Goal: Task Accomplishment & Management: Complete application form

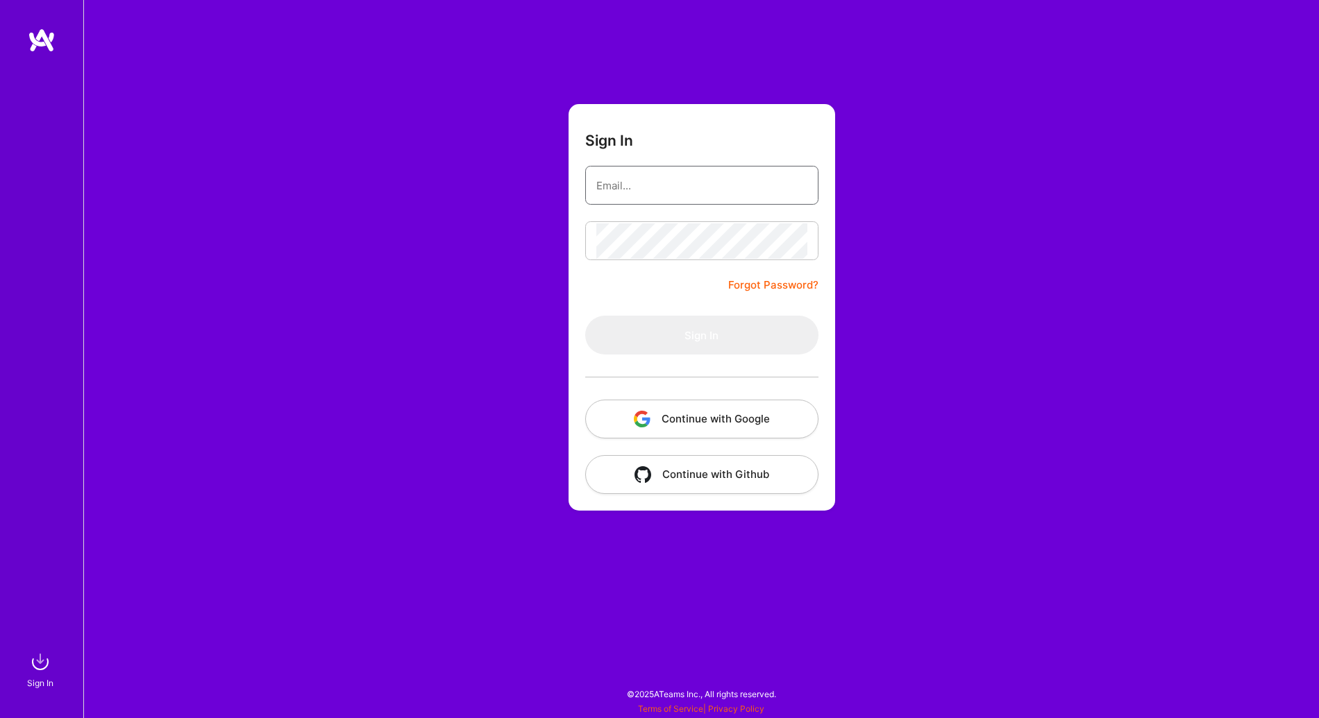
type input "[EMAIL_ADDRESS][DOMAIN_NAME]"
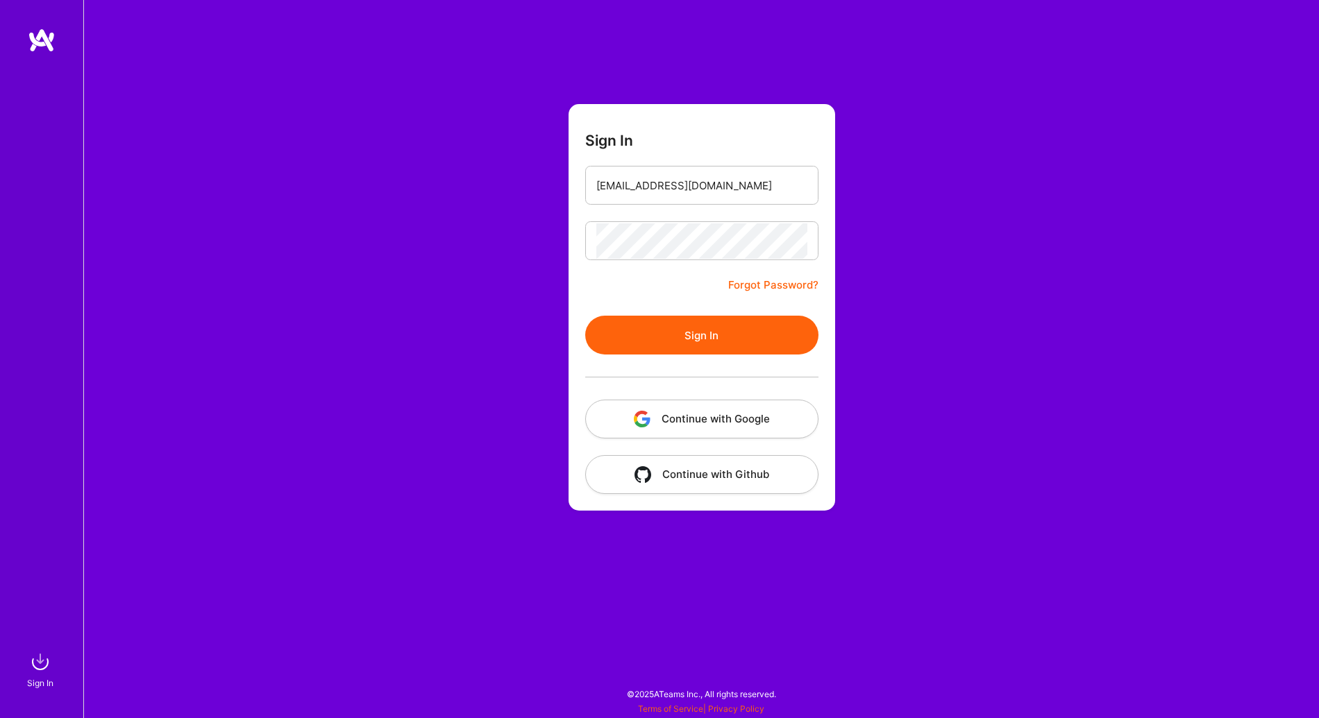
click at [680, 223] on form "Sign In [EMAIL_ADDRESS][DOMAIN_NAME] Forgot Password? Sign In Continue with Goo…" at bounding box center [701, 307] width 267 height 407
click at [706, 353] on button "Sign In" at bounding box center [701, 335] width 233 height 39
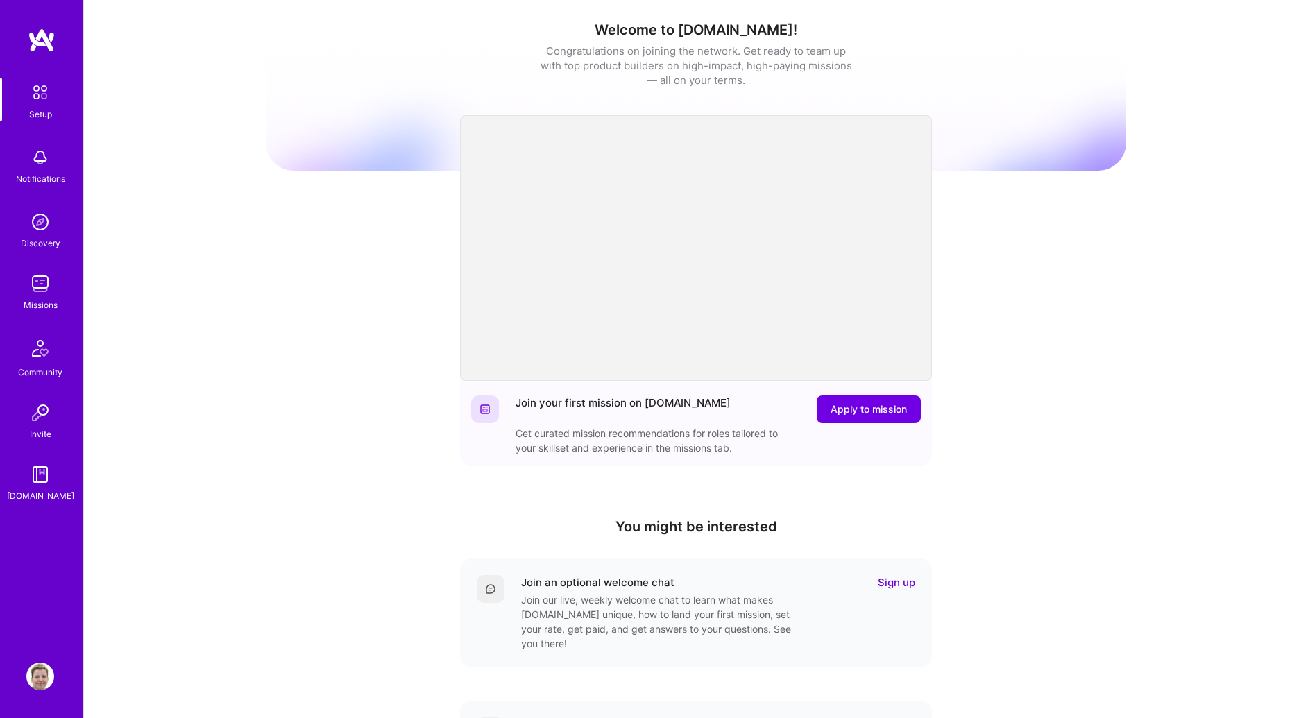
click at [33, 285] on img at bounding box center [40, 284] width 28 height 28
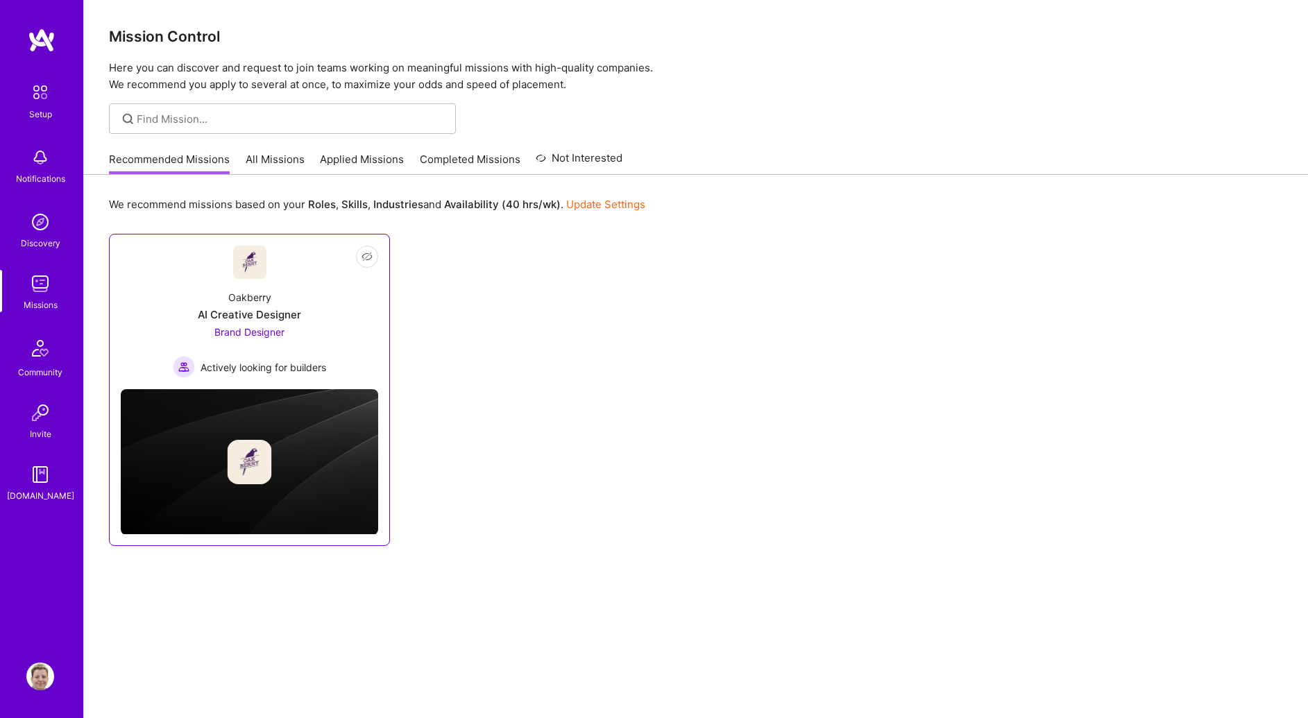
click at [250, 303] on div "Oakberry" at bounding box center [249, 297] width 43 height 15
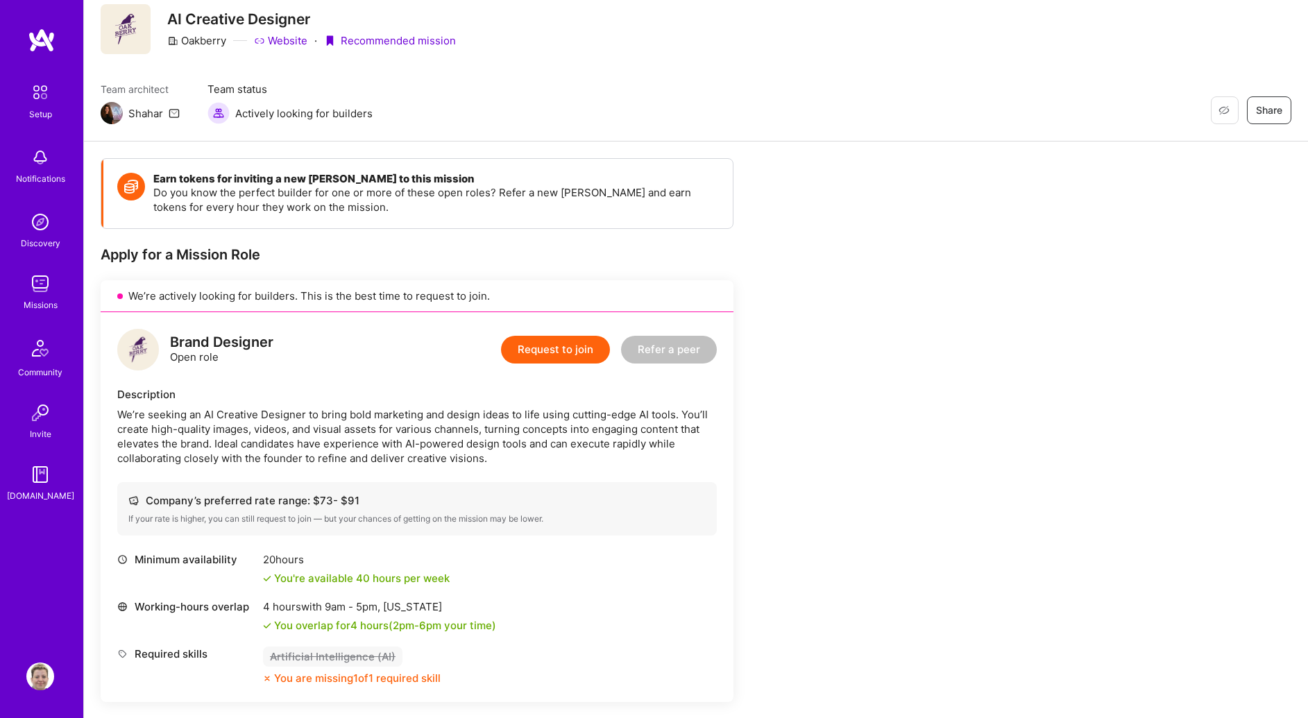
scroll to position [59, 0]
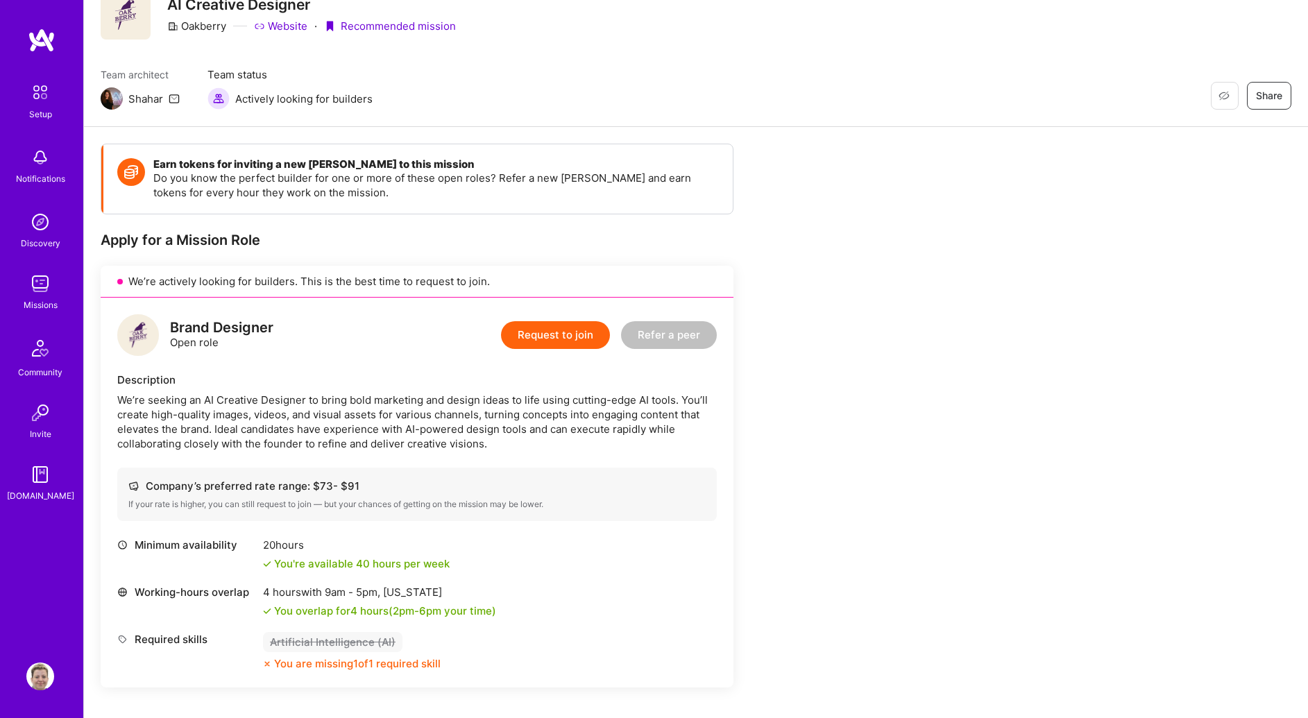
click at [534, 332] on button "Request to join" at bounding box center [555, 335] width 109 height 28
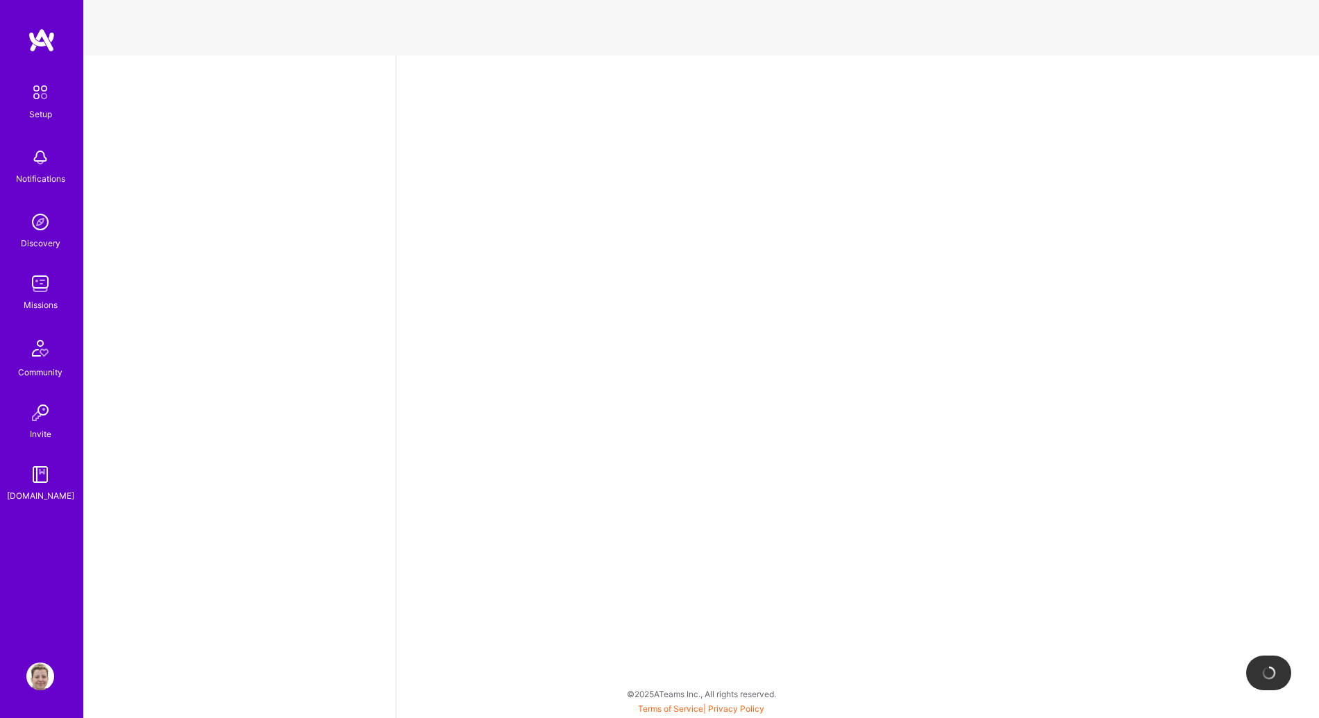
select select "BR"
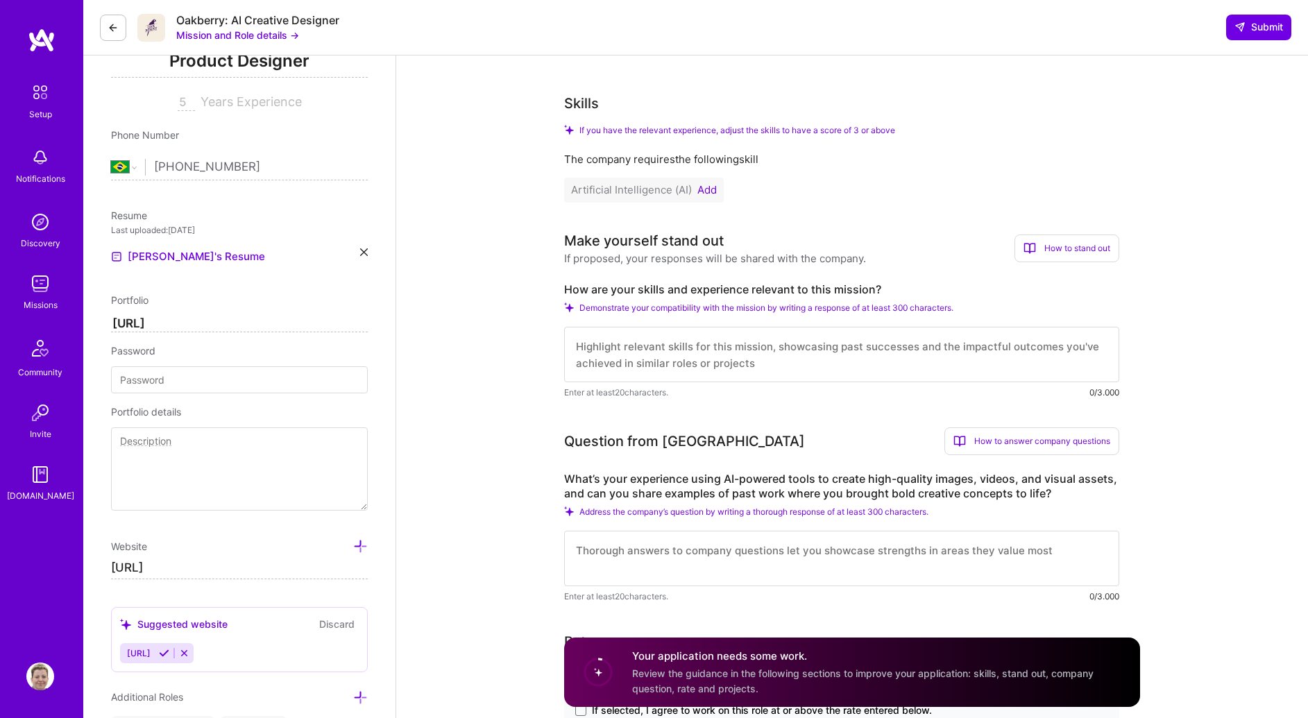
scroll to position [223, 0]
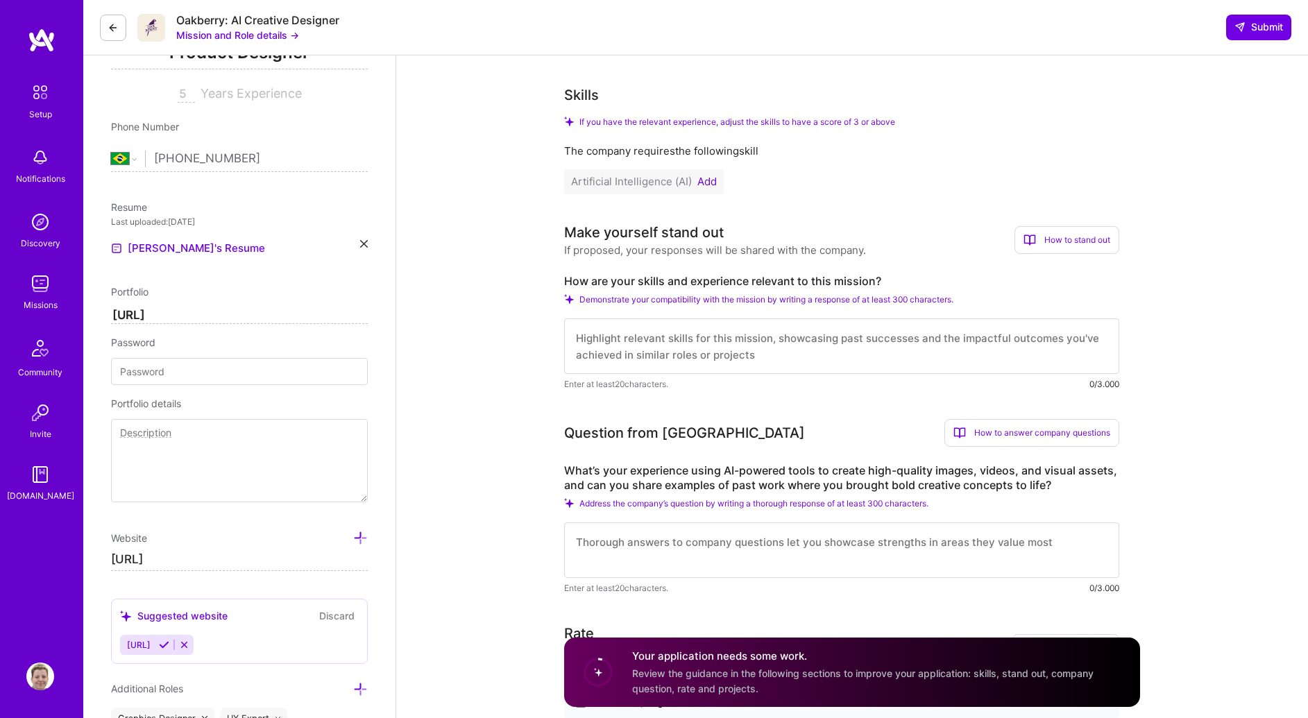
click at [639, 336] on textarea at bounding box center [841, 347] width 555 height 56
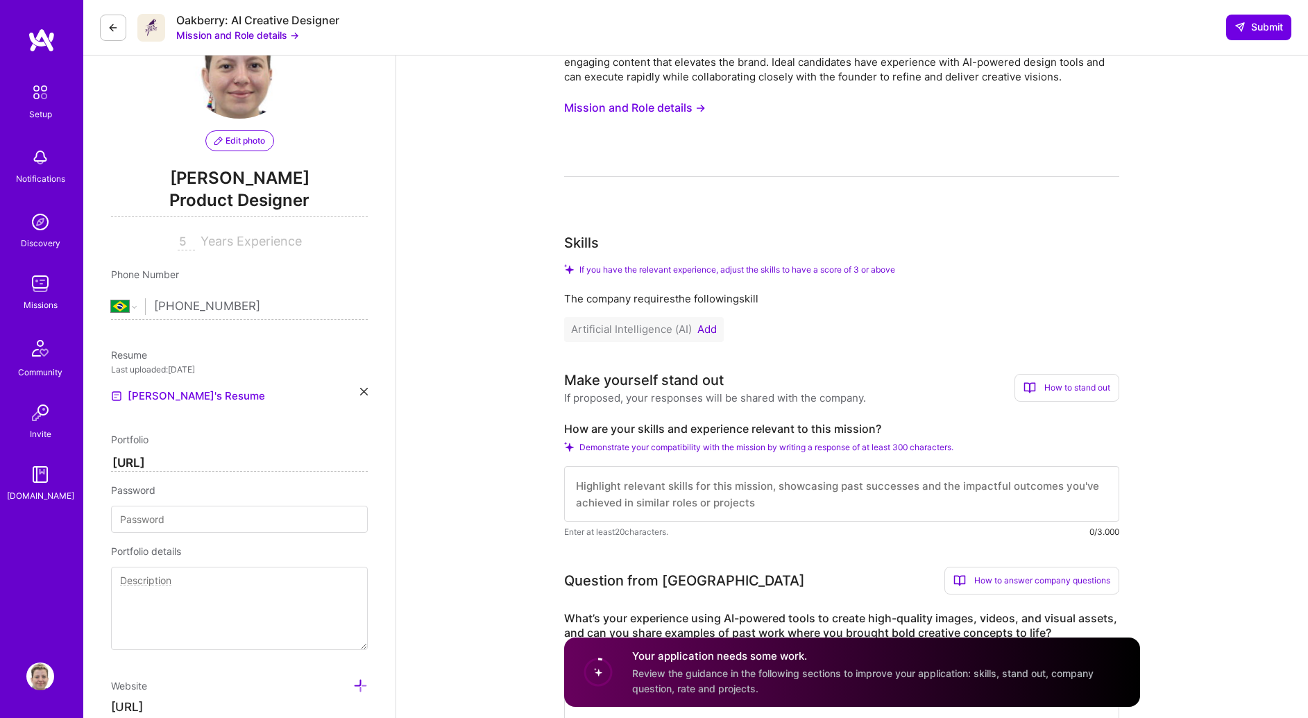
scroll to position [0, 0]
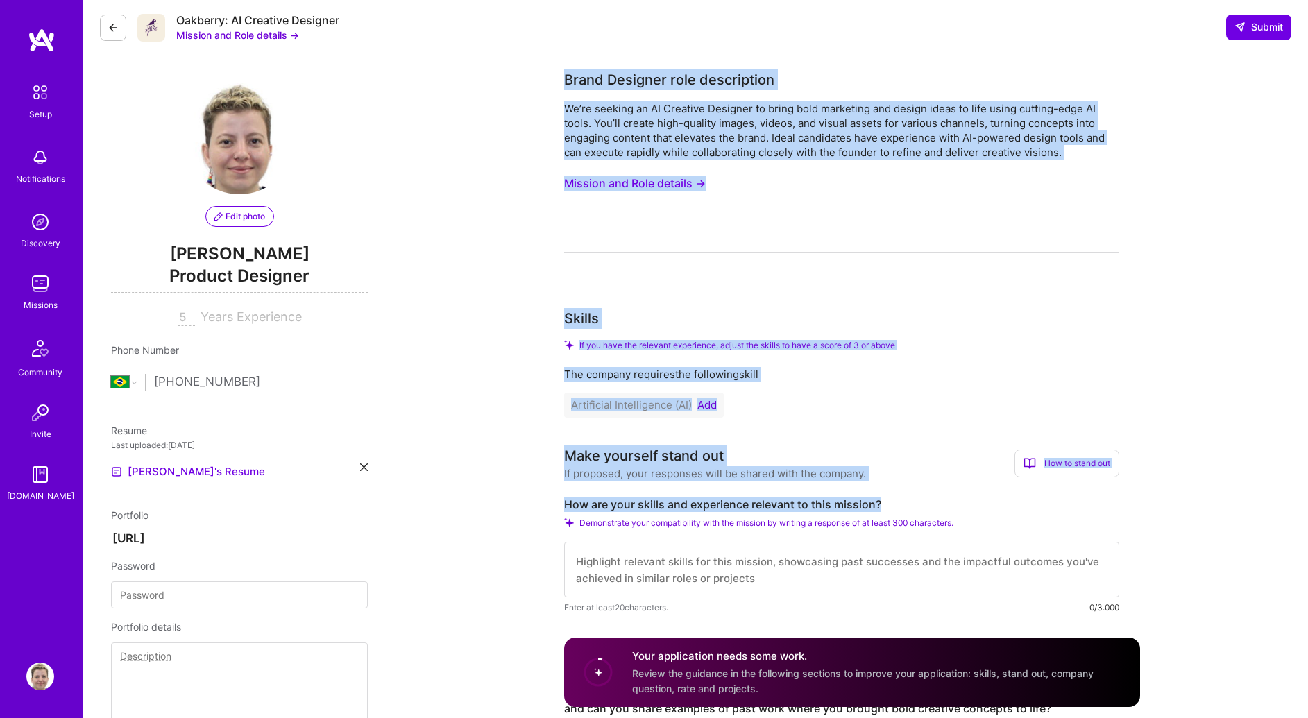
drag, startPoint x: 563, startPoint y: 76, endPoint x: 893, endPoint y: 500, distance: 537.1
copy div "Lorem Ipsumdol sita consectetur Ad’el seddoei te IN Utlabore Etdolore ma aliqu …"
click at [940, 398] on div "Artificial Intelligence (AI) Add" at bounding box center [841, 405] width 555 height 25
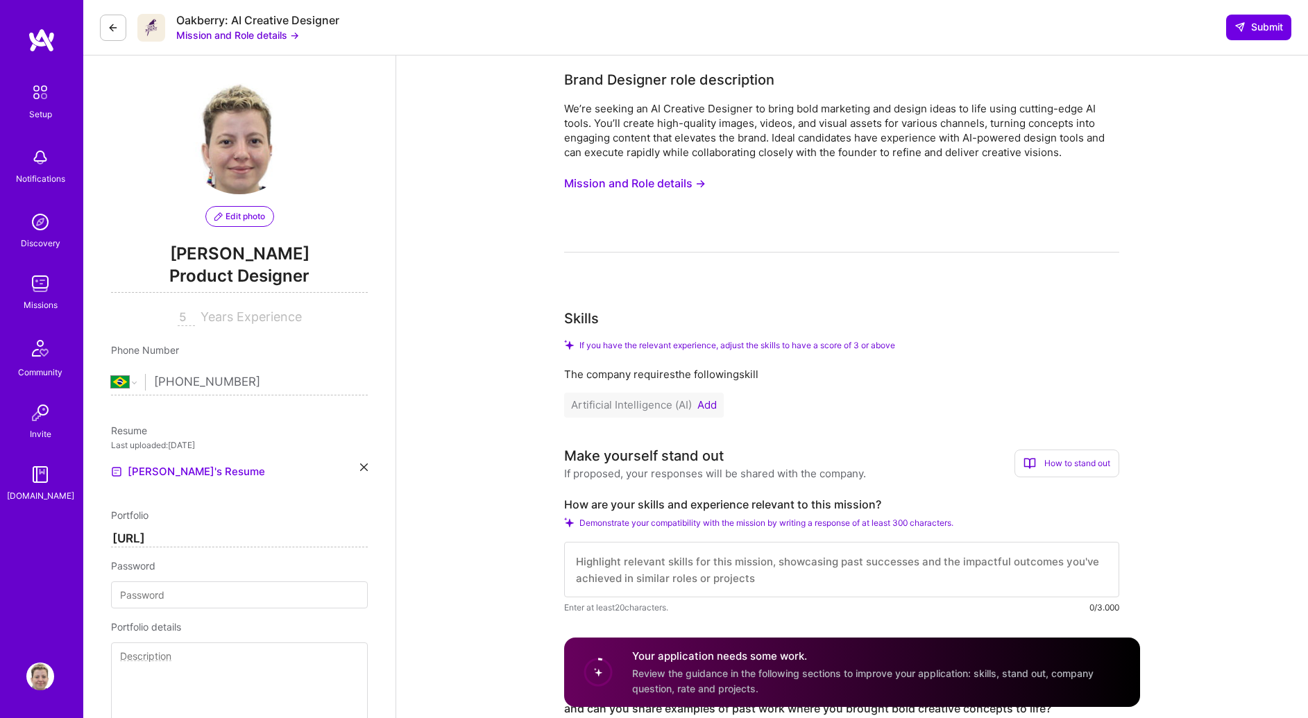
click at [699, 407] on button "Add" at bounding box center [707, 405] width 19 height 11
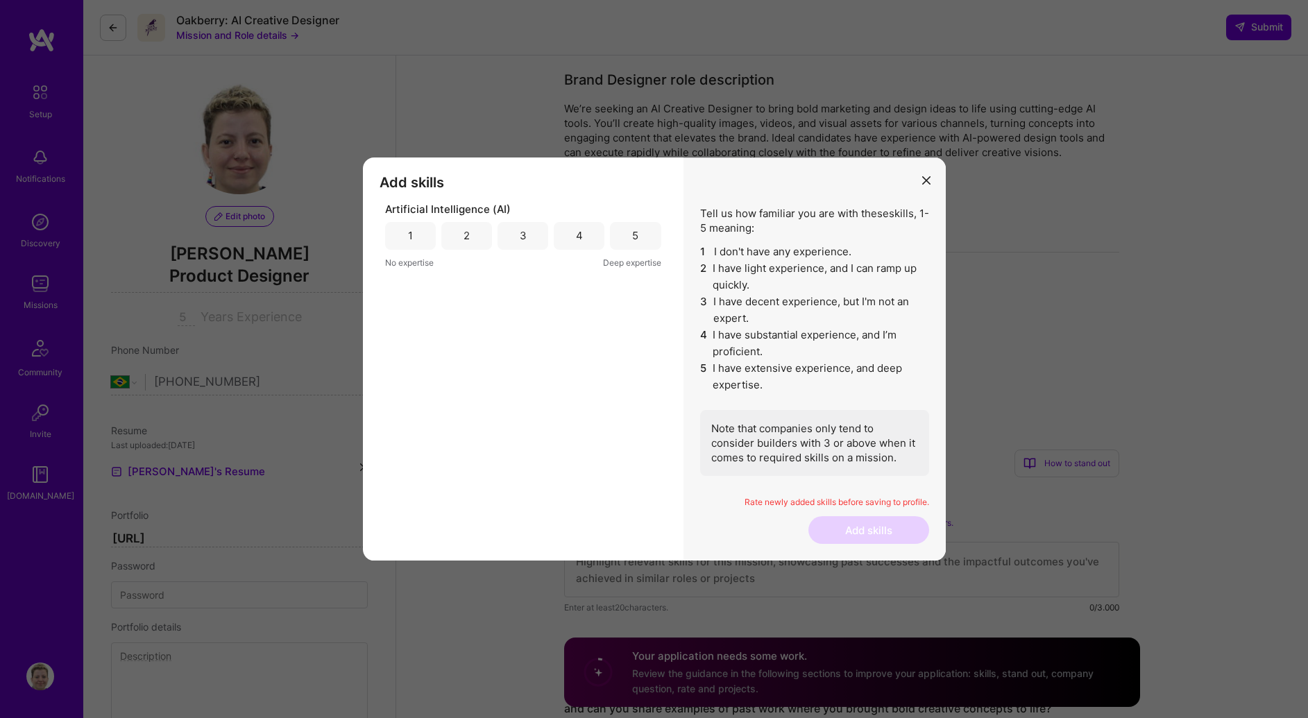
click at [584, 242] on div "4" at bounding box center [579, 236] width 51 height 28
click at [872, 521] on button "Add skills" at bounding box center [869, 530] width 121 height 28
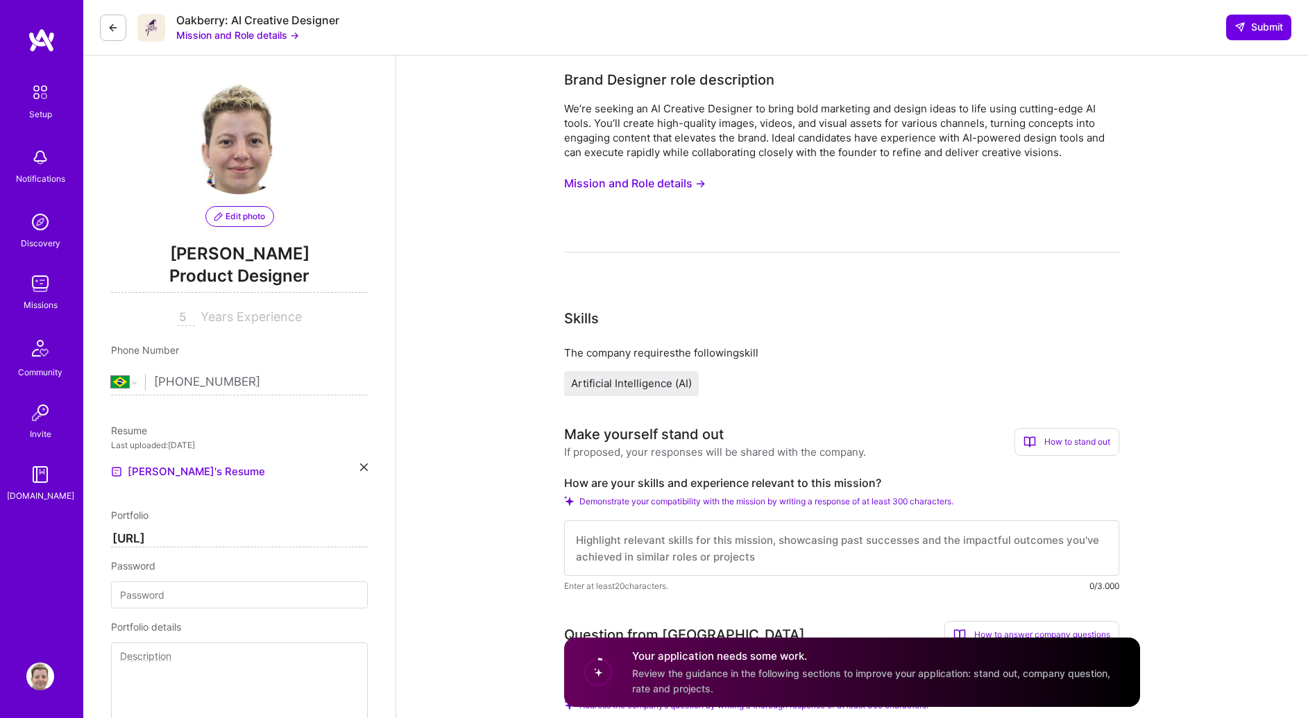
click at [733, 561] on textarea at bounding box center [841, 549] width 555 height 56
paste textarea "I bring a unique mix of creative design expertise and hands-on experience with …"
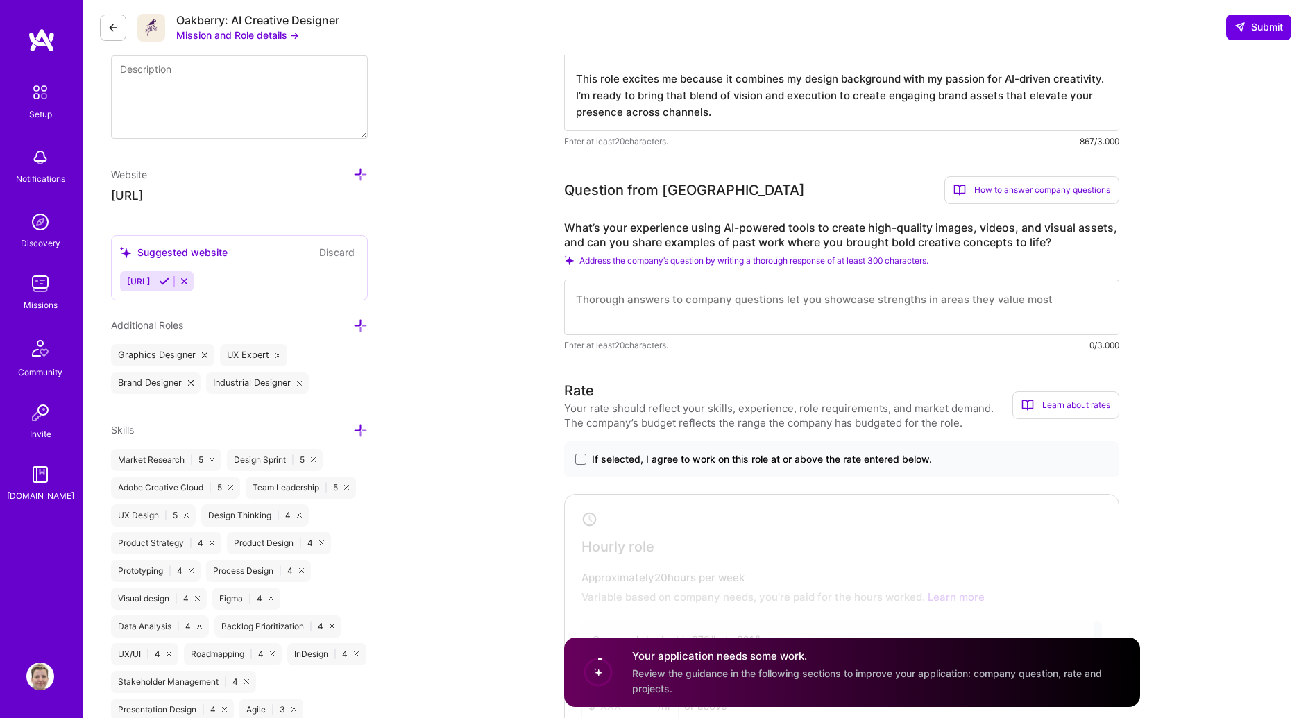
scroll to position [605, 0]
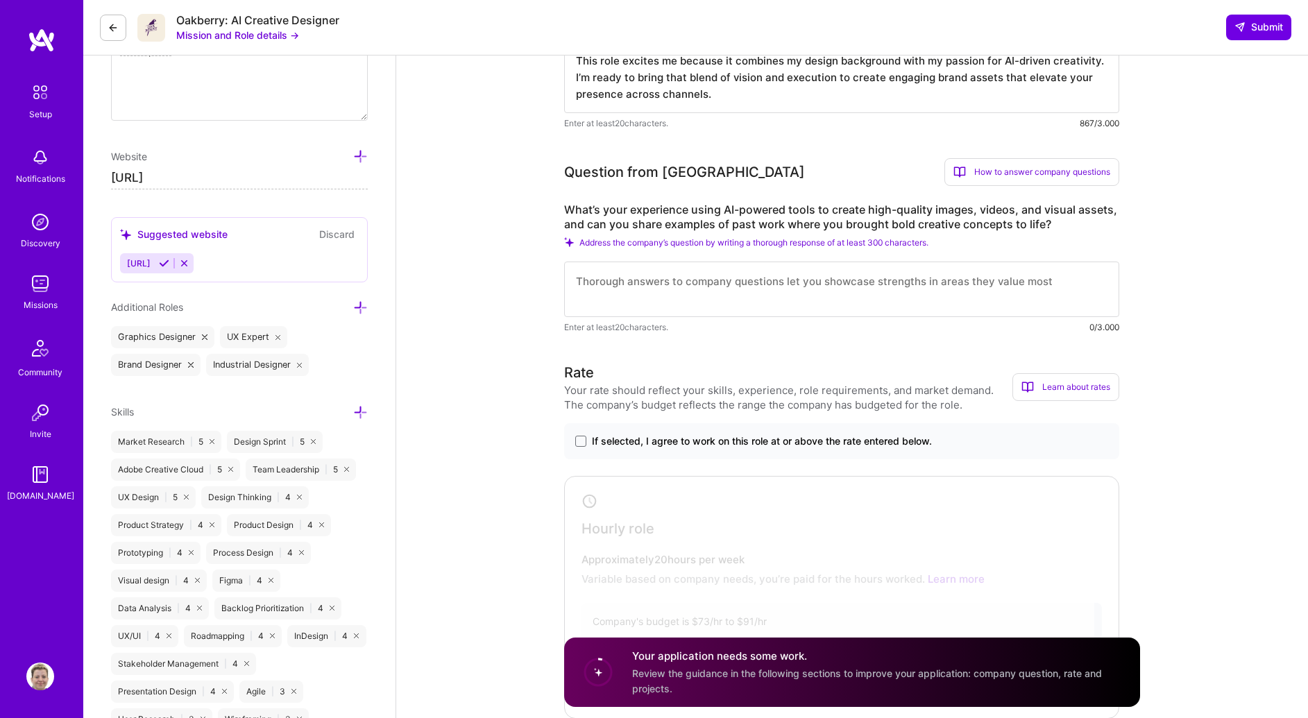
type textarea "I bring a unique mix of creative design expertise and hands-on experience with …"
click at [899, 292] on textarea at bounding box center [841, 290] width 555 height 56
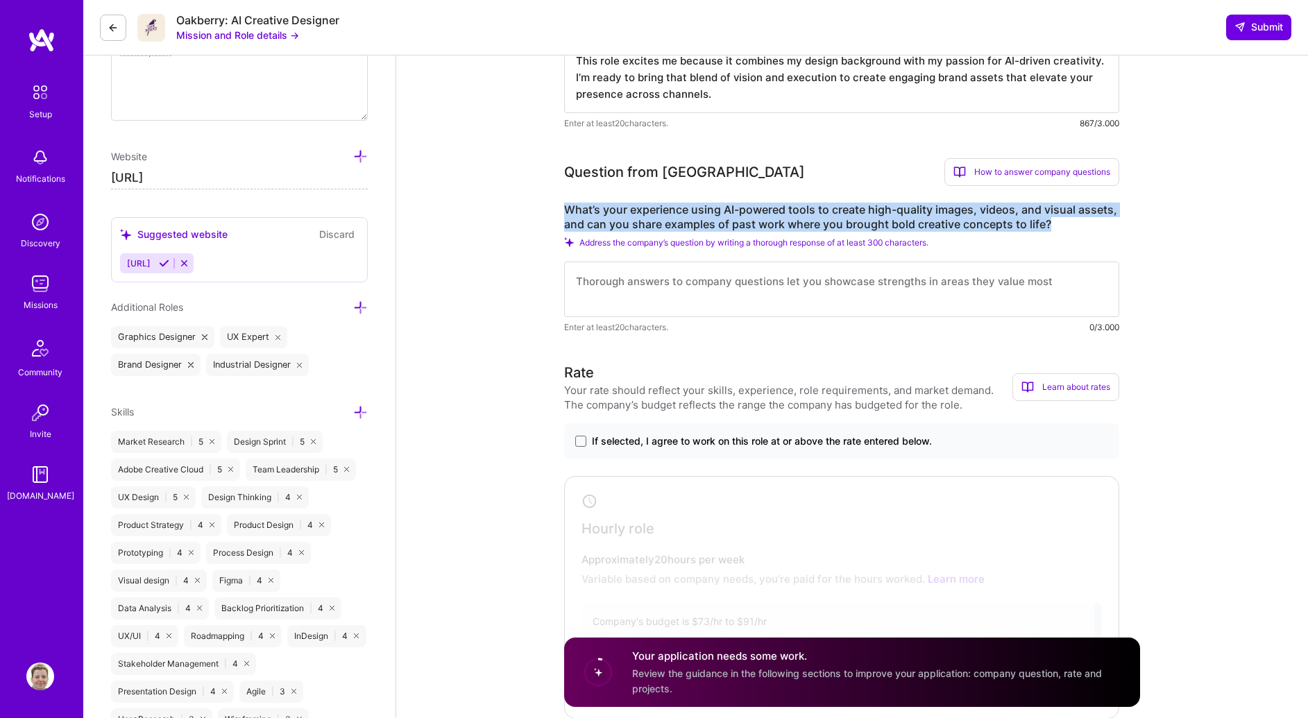
drag, startPoint x: 564, startPoint y: 203, endPoint x: 1080, endPoint y: 222, distance: 516.8
click at [1080, 222] on label "What’s your experience using AI-powered tools to create high-quality images, vi…" at bounding box center [841, 217] width 555 height 29
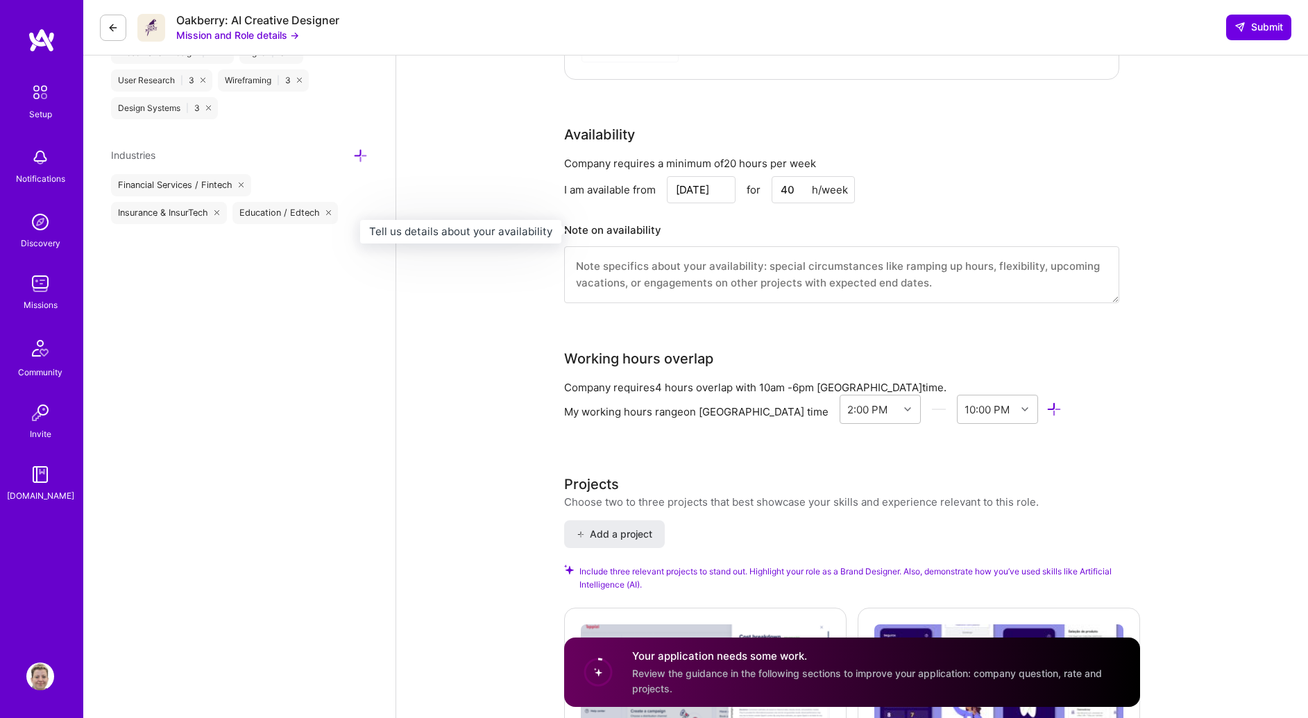
scroll to position [1245, 0]
click at [34, 281] on img at bounding box center [40, 284] width 28 height 28
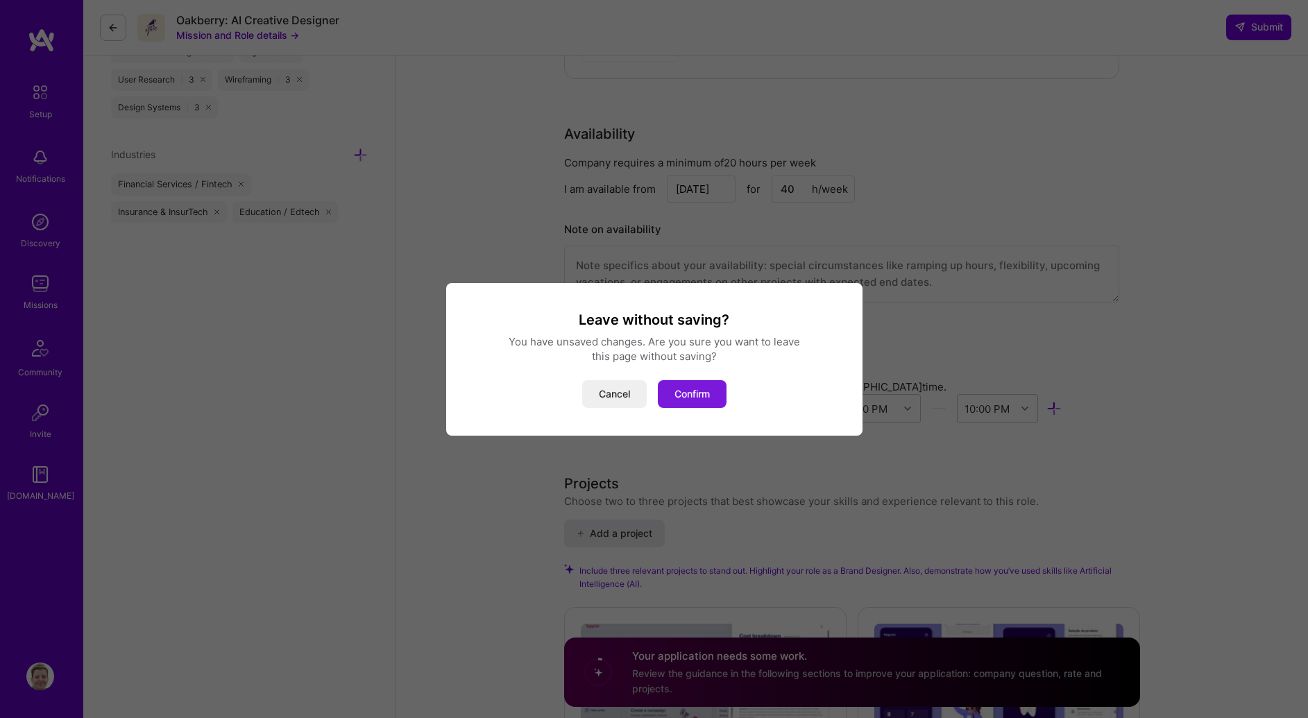
click at [720, 389] on button "Confirm" at bounding box center [692, 394] width 69 height 28
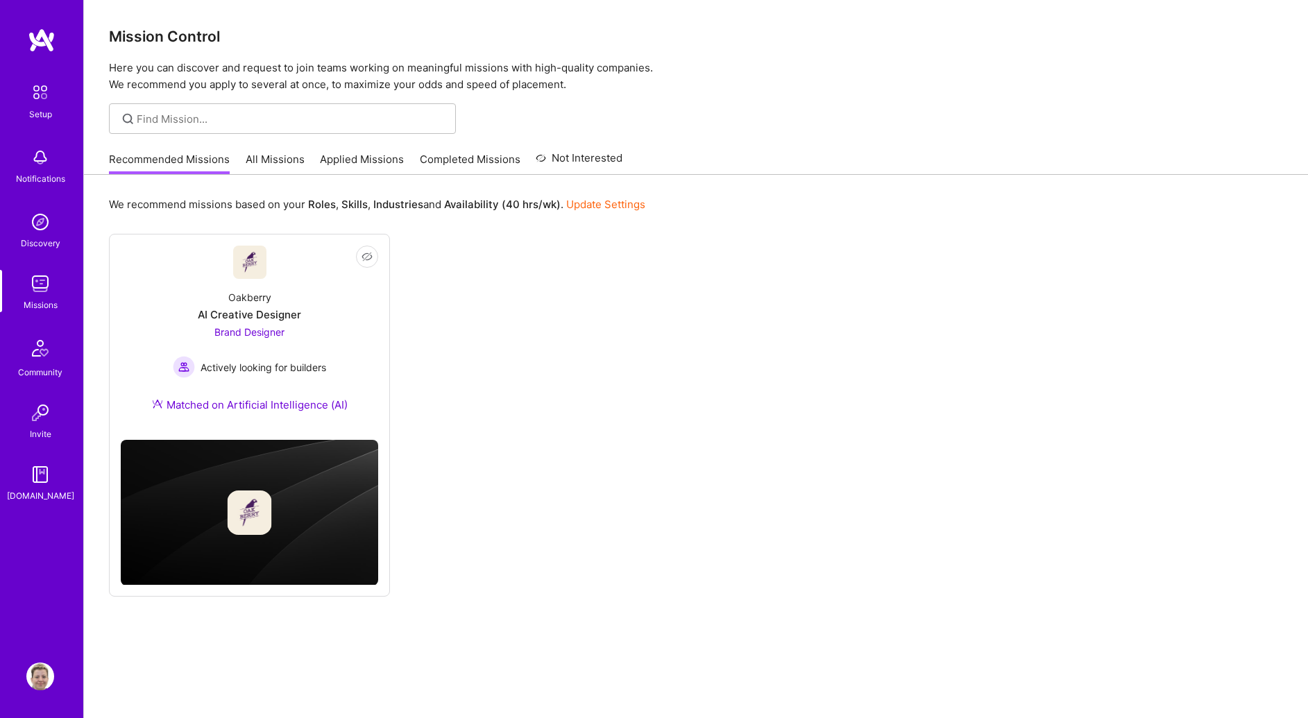
click at [287, 164] on link "All Missions" at bounding box center [275, 163] width 59 height 23
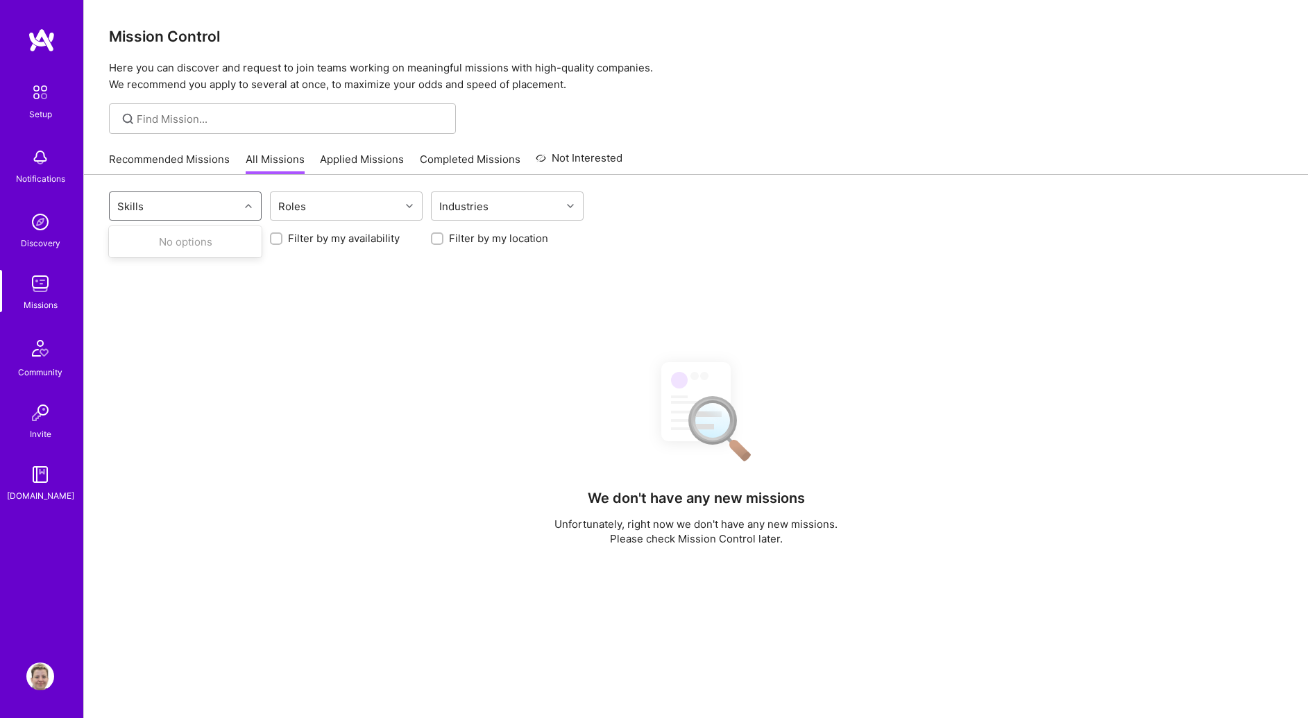
click at [226, 206] on div "Skills" at bounding box center [175, 206] width 130 height 28
click at [353, 208] on div "Roles" at bounding box center [336, 206] width 130 height 28
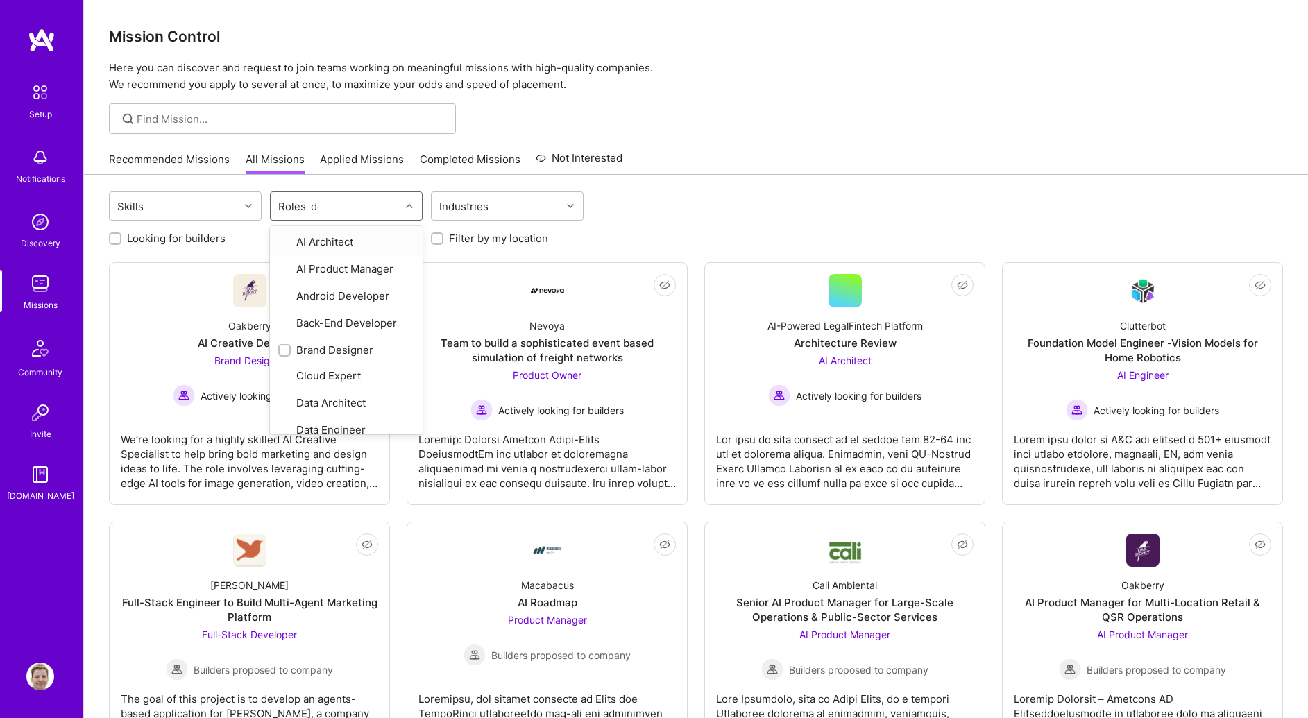
type input "des"
click at [294, 242] on div "Brand Designer" at bounding box center [346, 242] width 136 height 15
checkbox input "true"
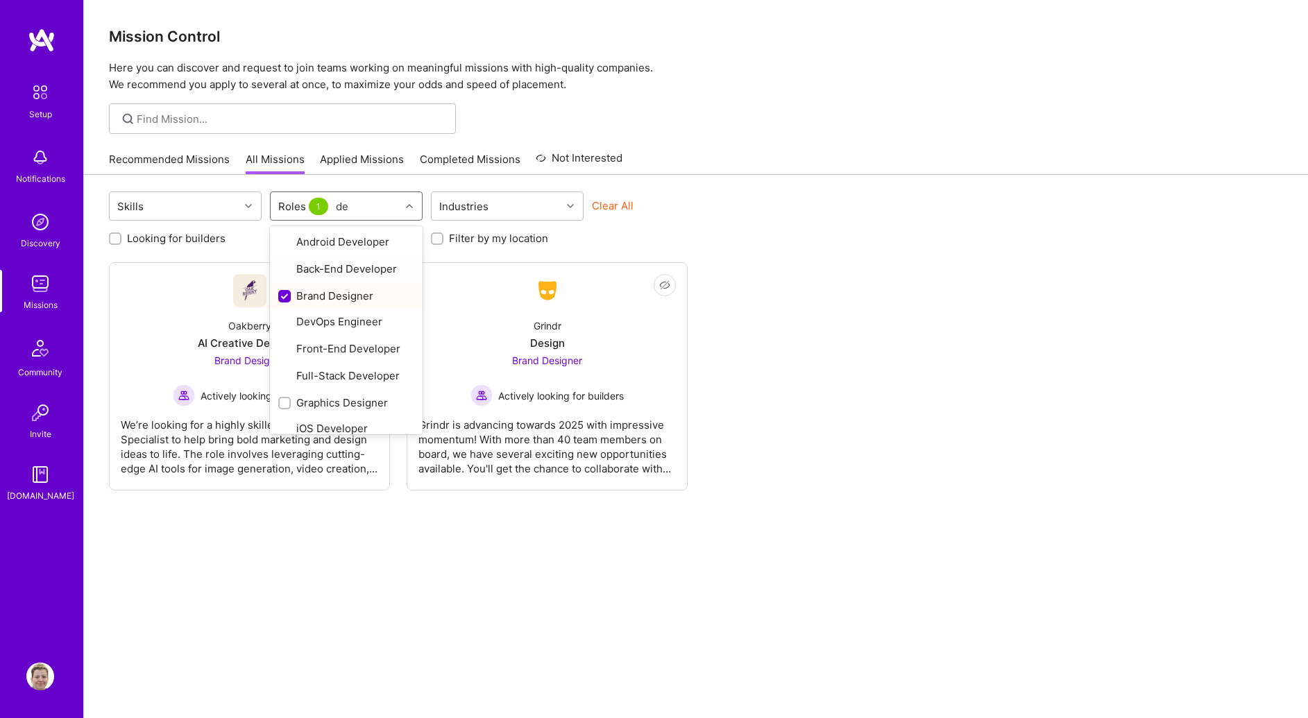
type input "des"
click at [287, 273] on div at bounding box center [284, 268] width 12 height 12
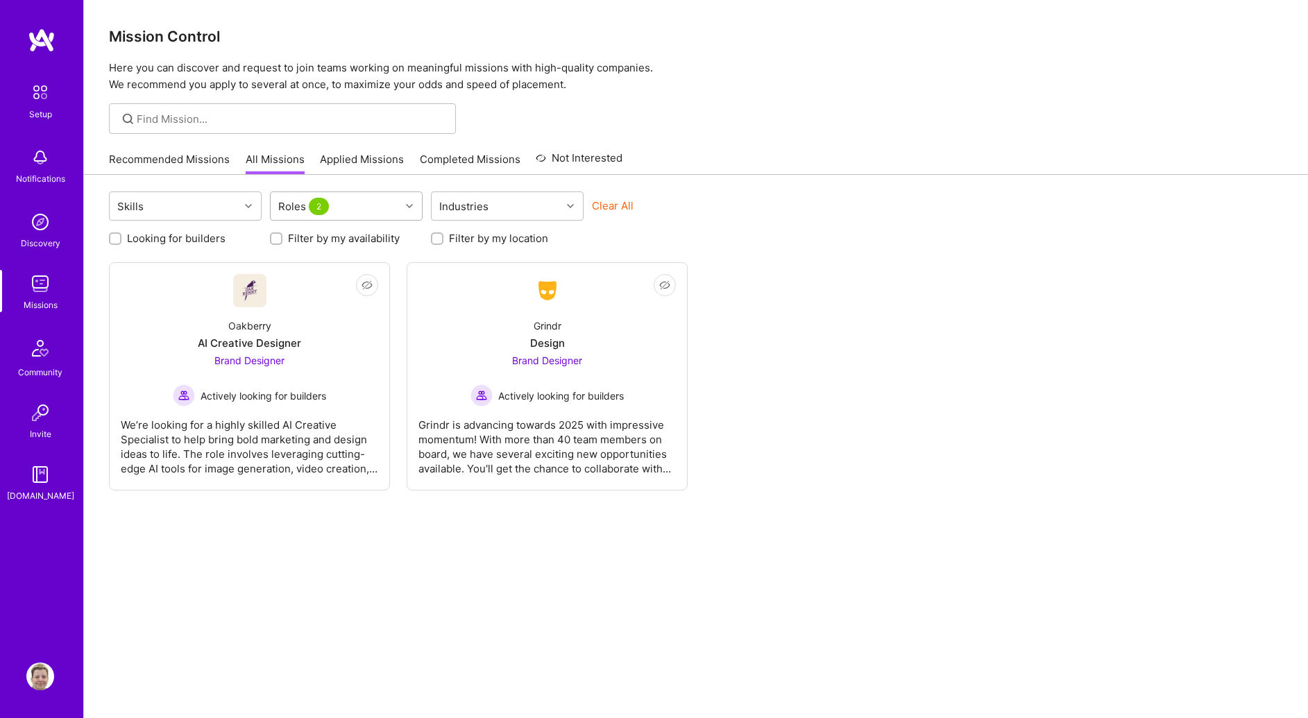
click at [373, 201] on div "Roles 2" at bounding box center [336, 206] width 130 height 28
type input "x"
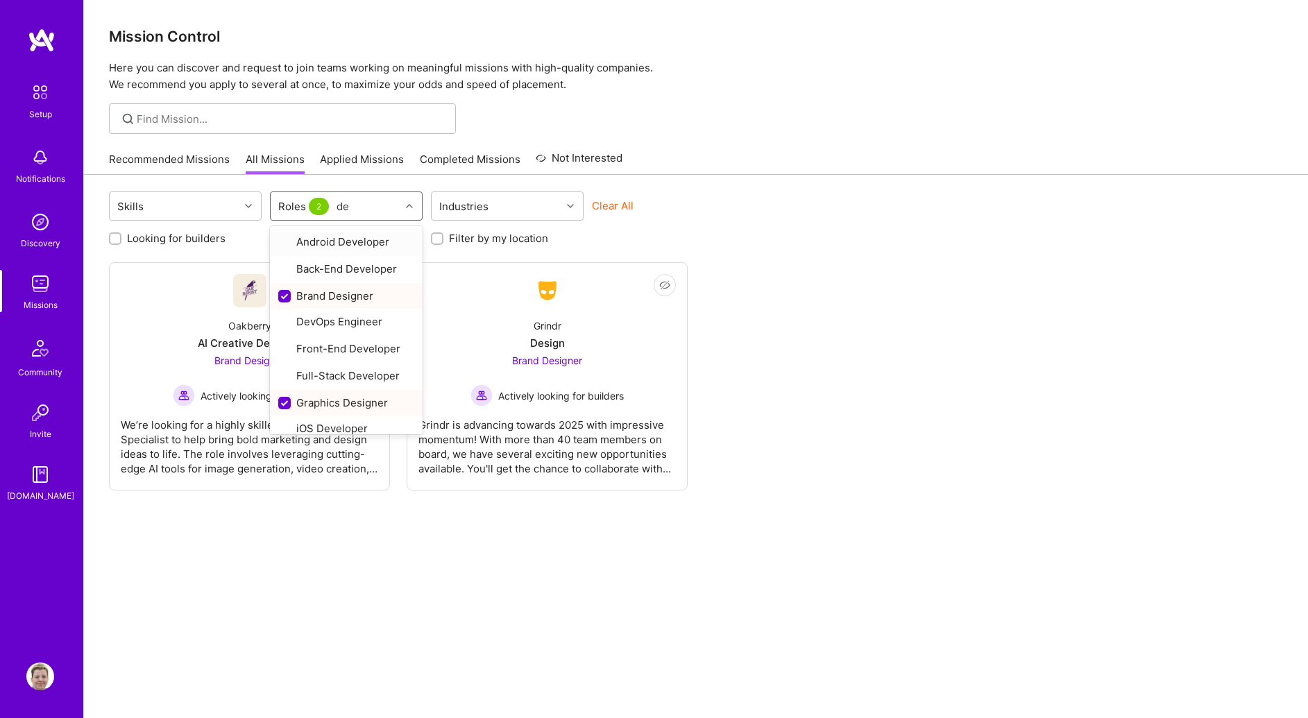
type input "des"
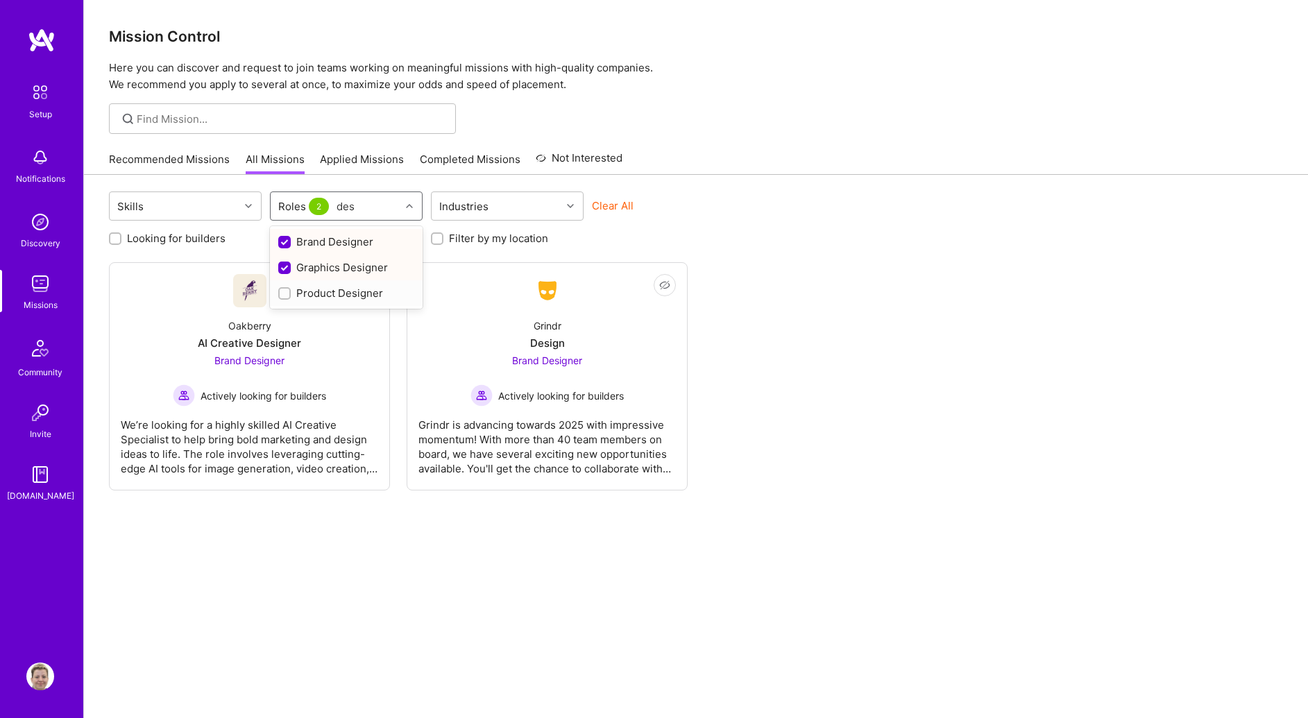
click at [279, 292] on div at bounding box center [284, 293] width 12 height 12
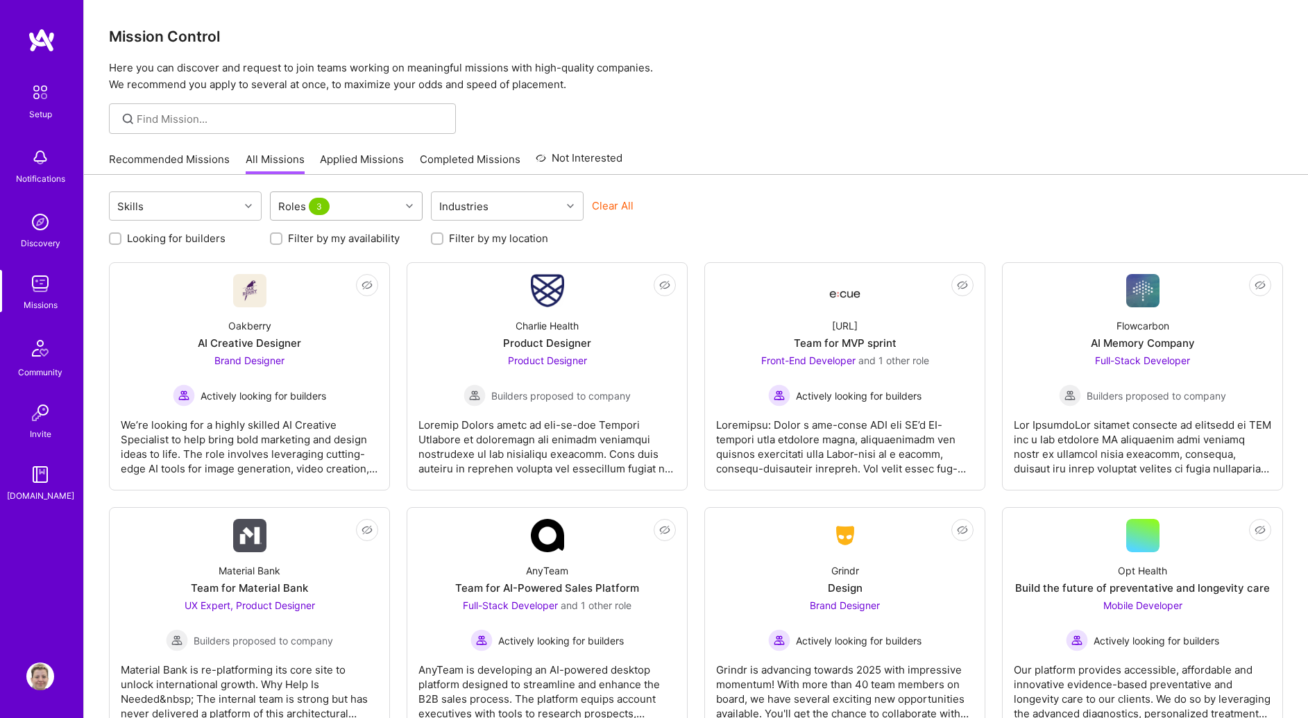
click at [354, 204] on div "Roles 3" at bounding box center [336, 206] width 130 height 28
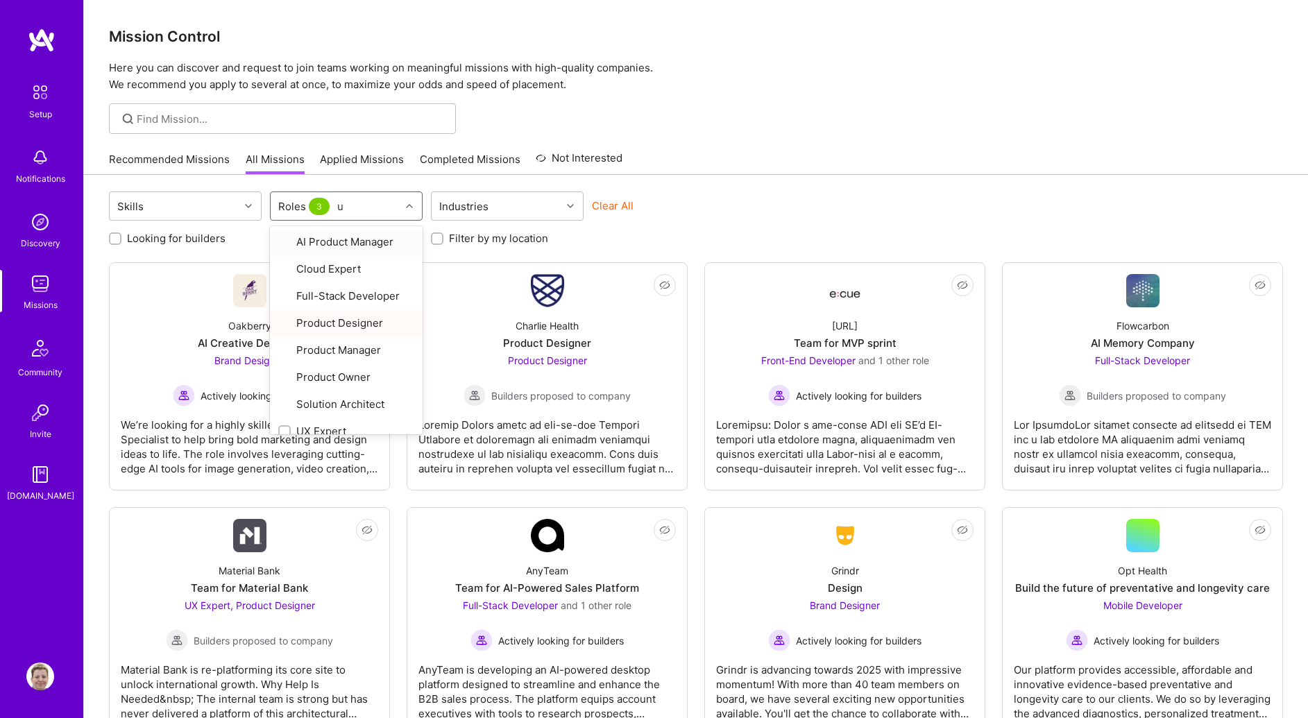
type input "ux"
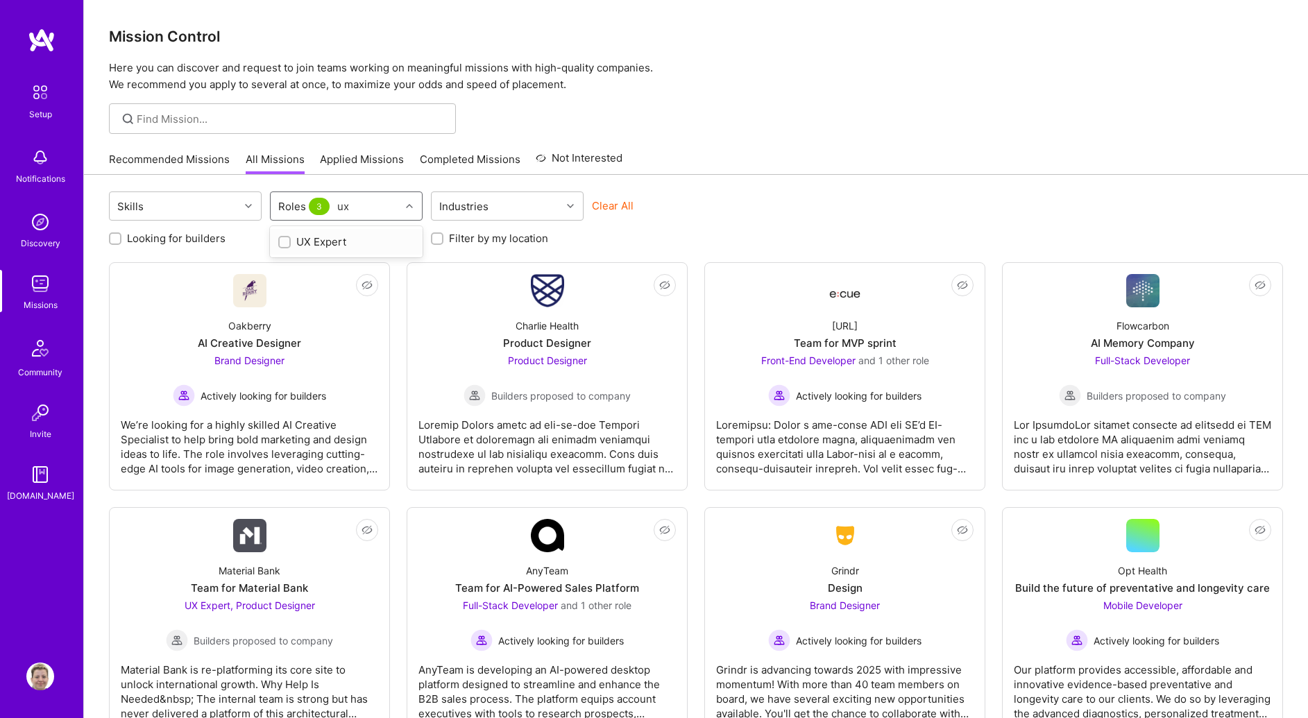
click at [312, 246] on div "UX Expert" at bounding box center [346, 242] width 136 height 15
checkbox input "true"
click at [868, 180] on div "Skills Roles 4 Industries Clear All Looking for builders Filter by my availabil…" at bounding box center [696, 594] width 1224 height 839
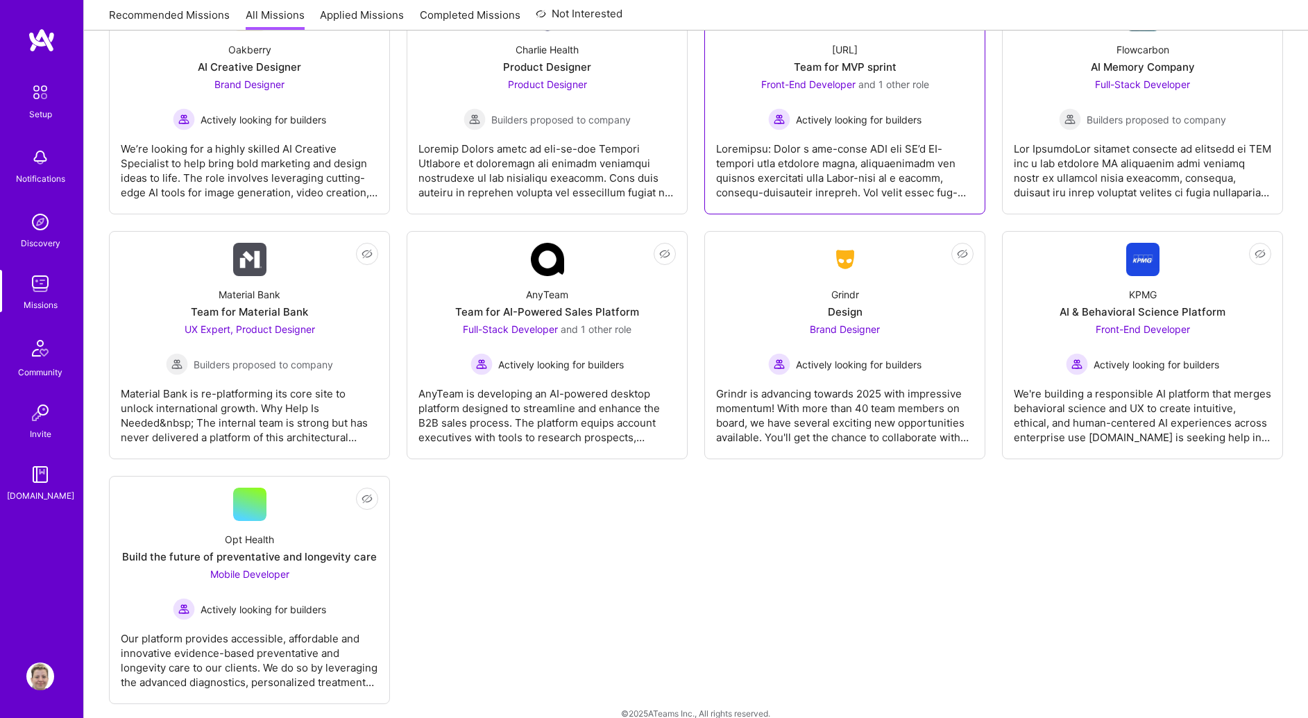
scroll to position [296, 0]
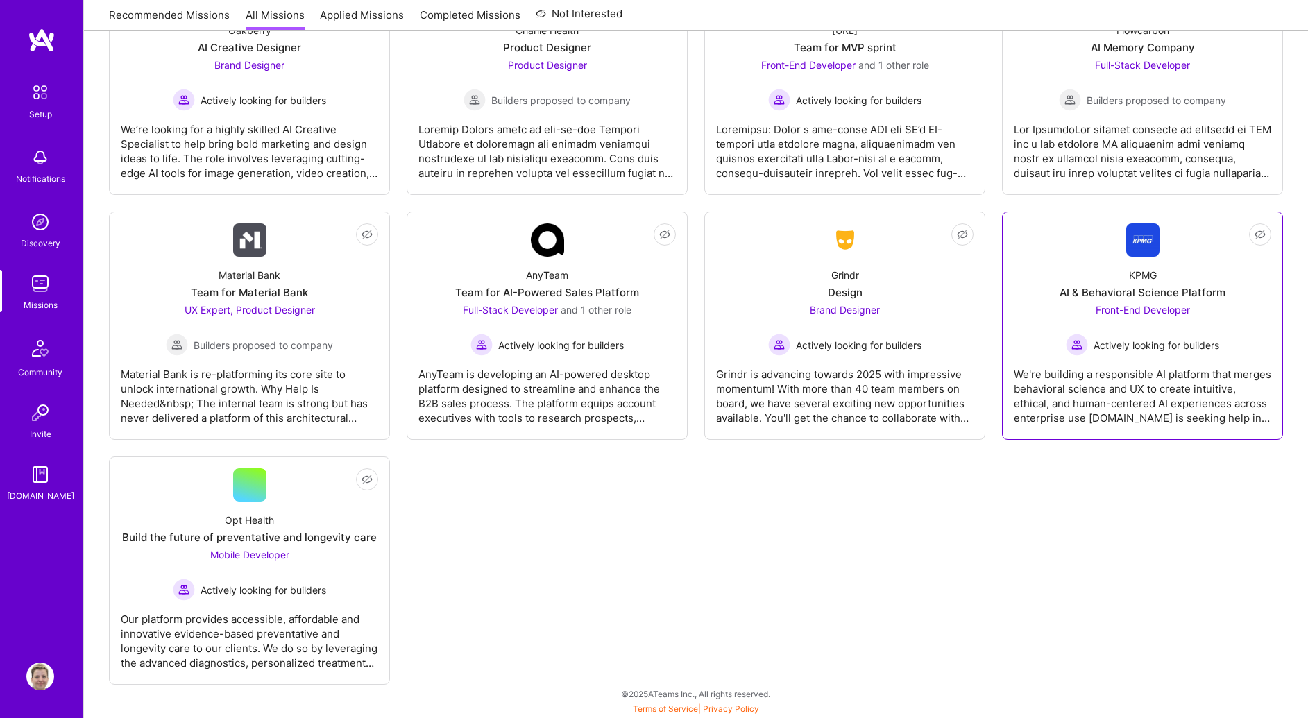
click at [1143, 294] on div "AI & Behavioral Science Platform" at bounding box center [1143, 292] width 166 height 15
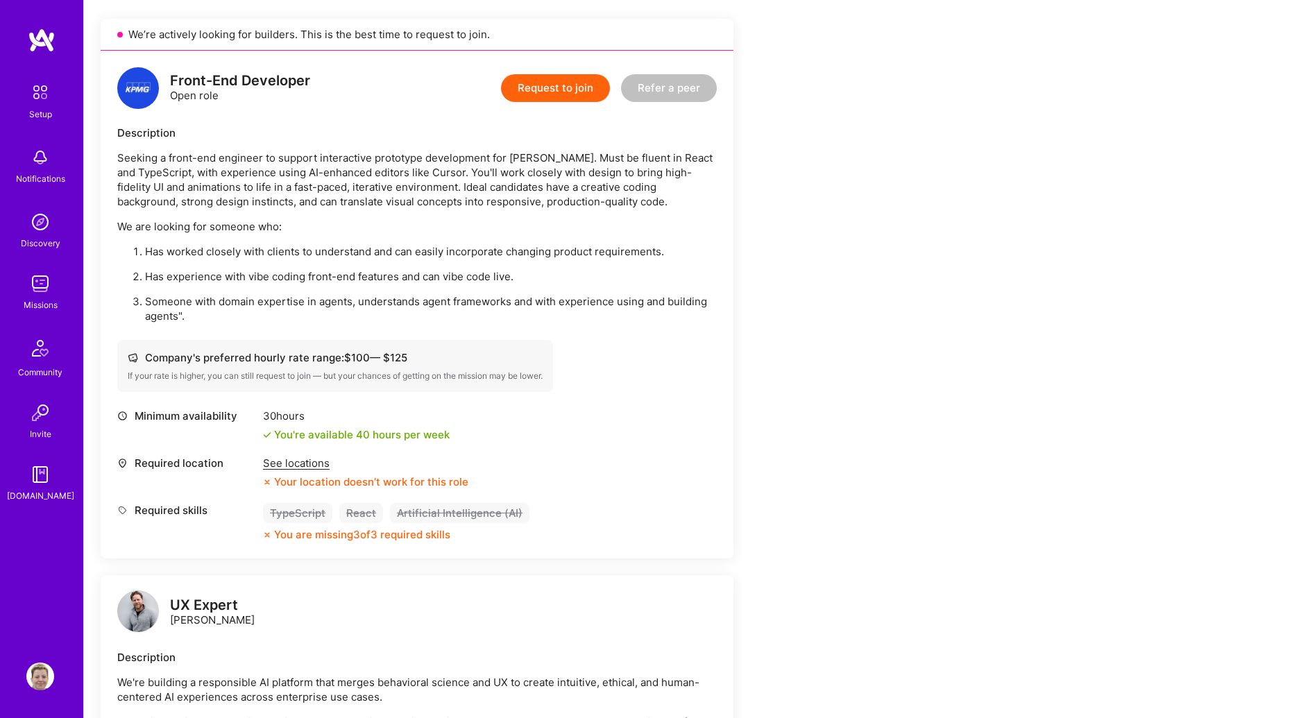
scroll to position [537, 0]
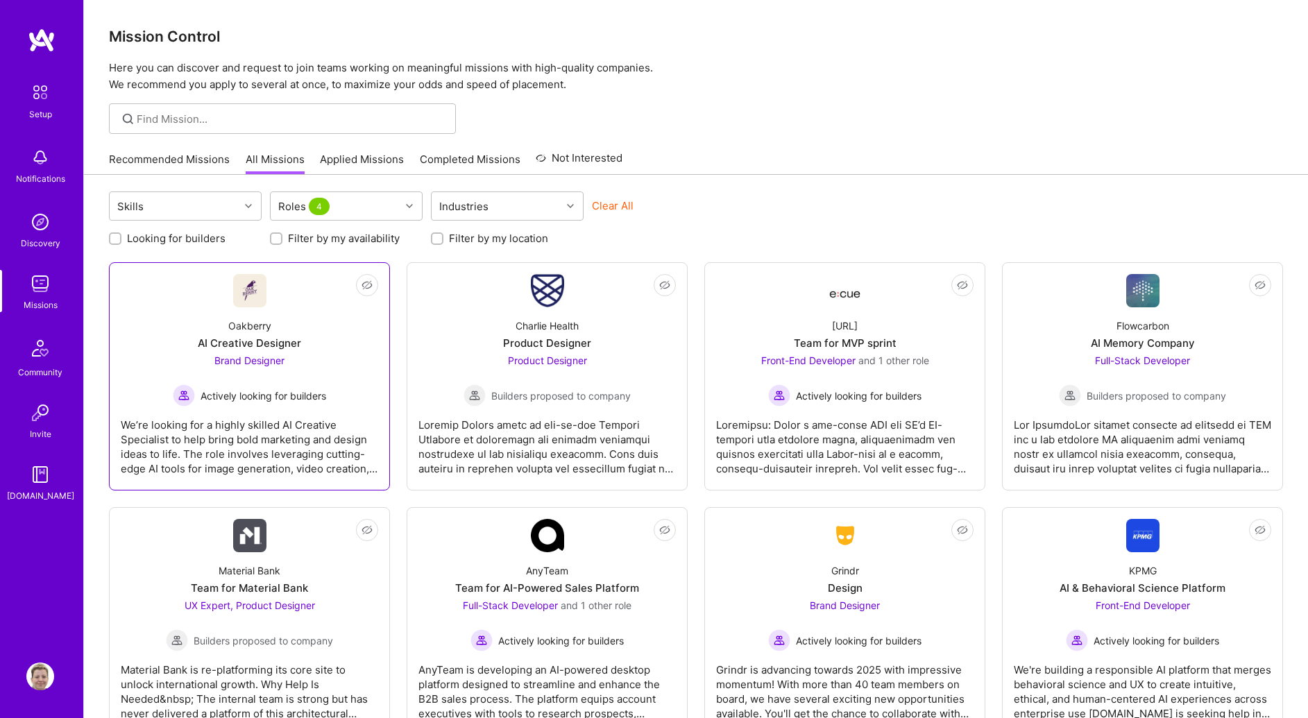
click at [121, 319] on div "Oakberry AI Creative Designer Brand Designer Actively looking for builders" at bounding box center [249, 356] width 257 height 99
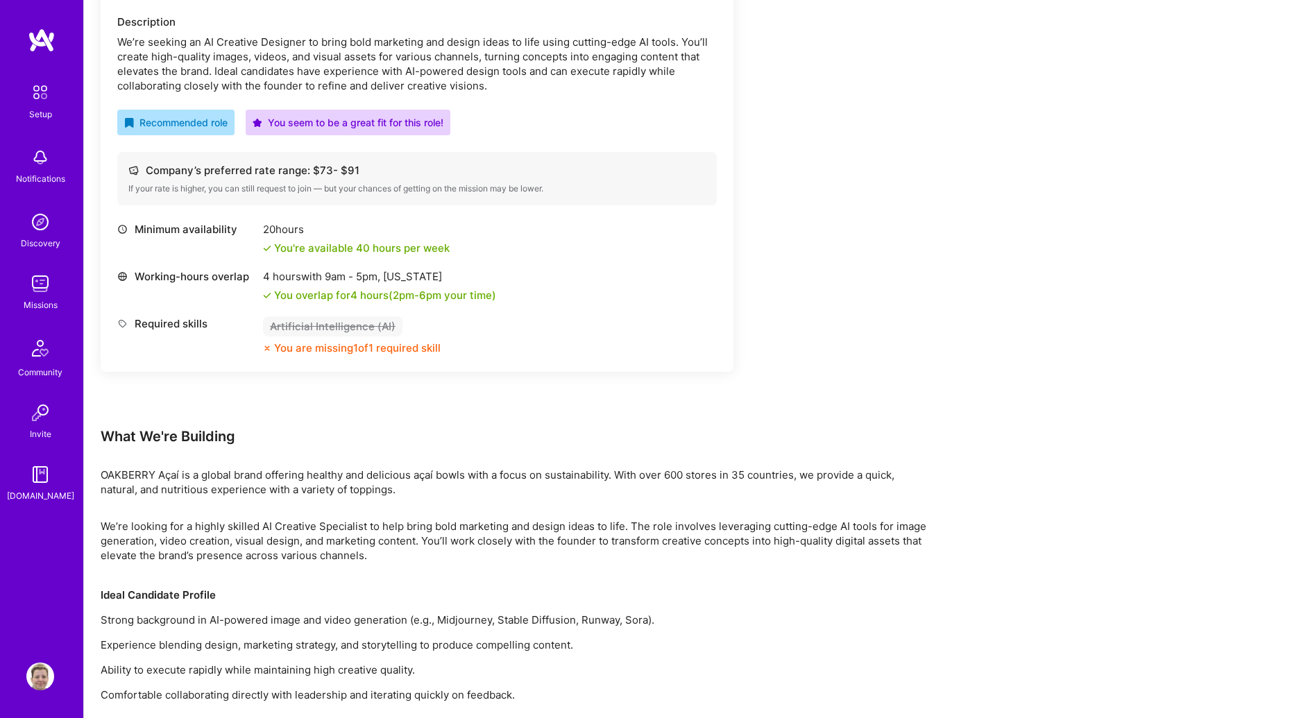
scroll to position [473, 0]
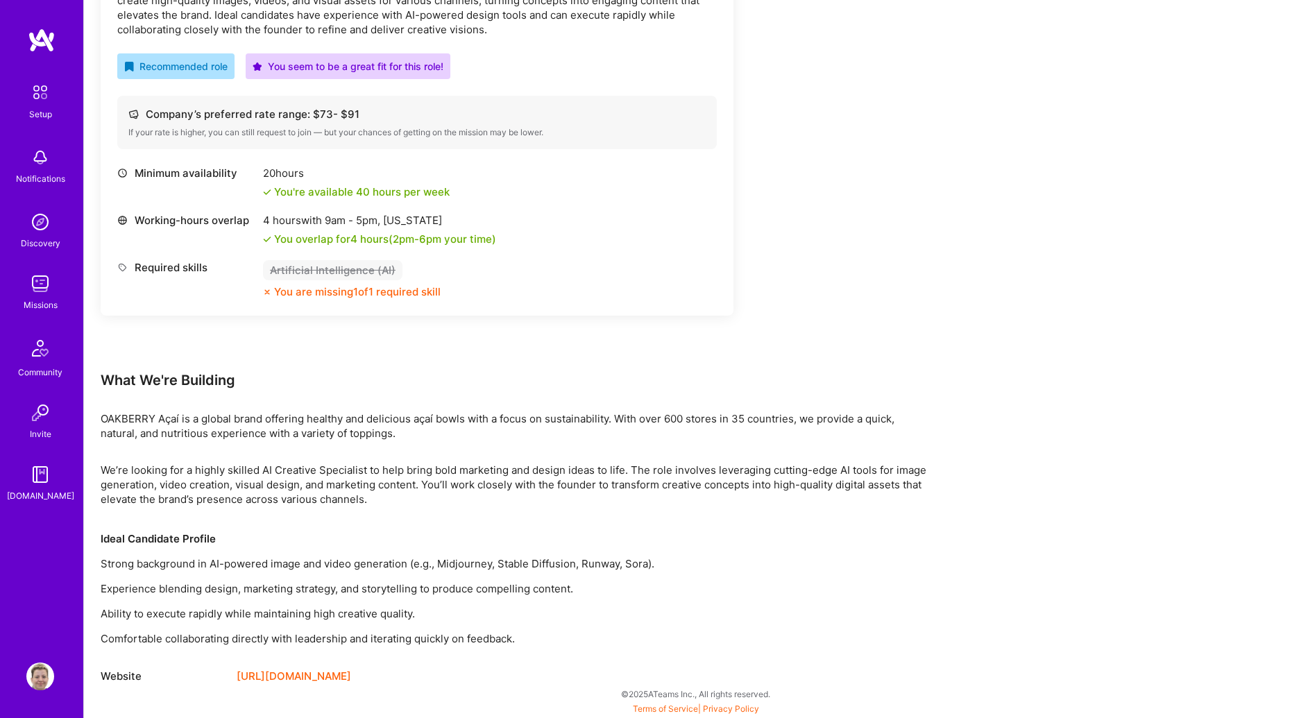
click at [988, 319] on div "Earn tokens for inviting a new [PERSON_NAME] to this mission Do you know the pe…" at bounding box center [696, 216] width 1224 height 1006
